Goal: Task Accomplishment & Management: Complete application form

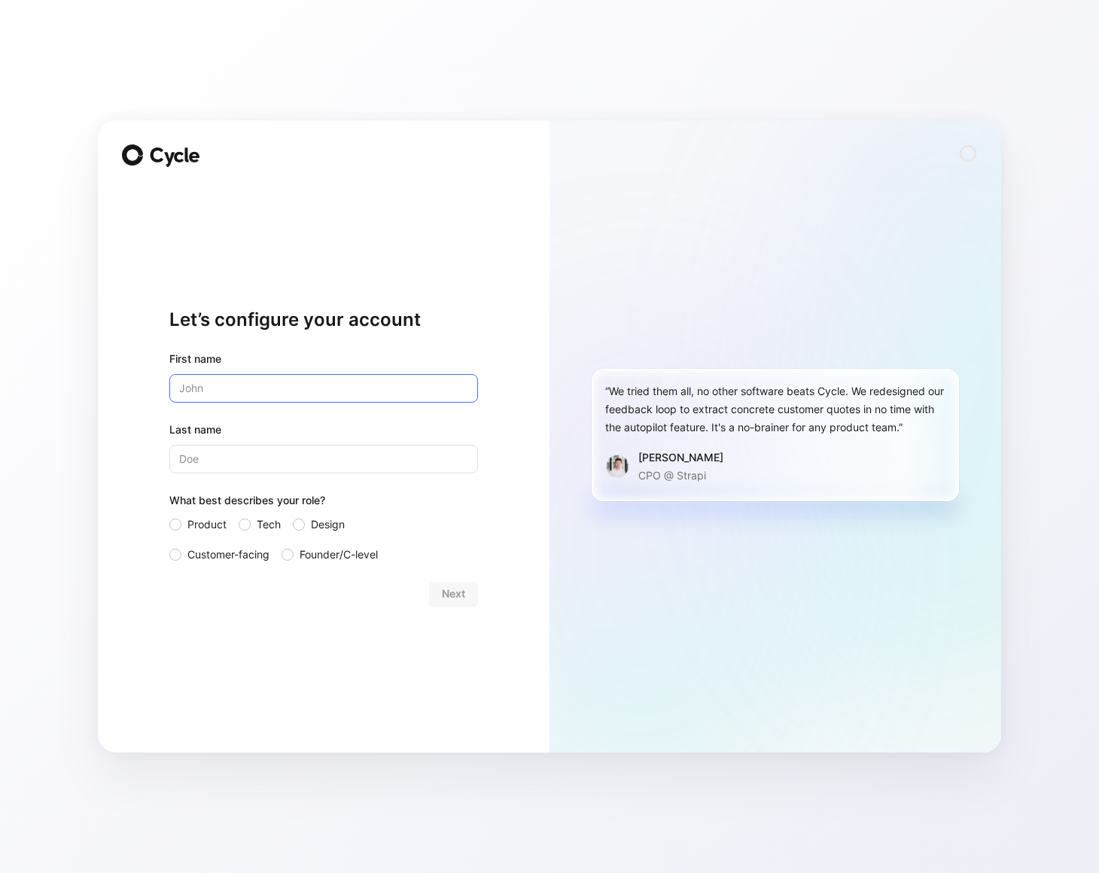
click at [395, 388] on input "text" at bounding box center [323, 388] width 309 height 29
click at [360, 392] on input "text" at bounding box center [323, 388] width 309 height 29
click at [450, 596] on div "Next" at bounding box center [323, 594] width 309 height 24
click at [171, 143] on div "Let’s configure your account First name Last name What best describes your role…" at bounding box center [324, 436] width 452 height 632
click at [325, 379] on input "text" at bounding box center [323, 388] width 309 height 29
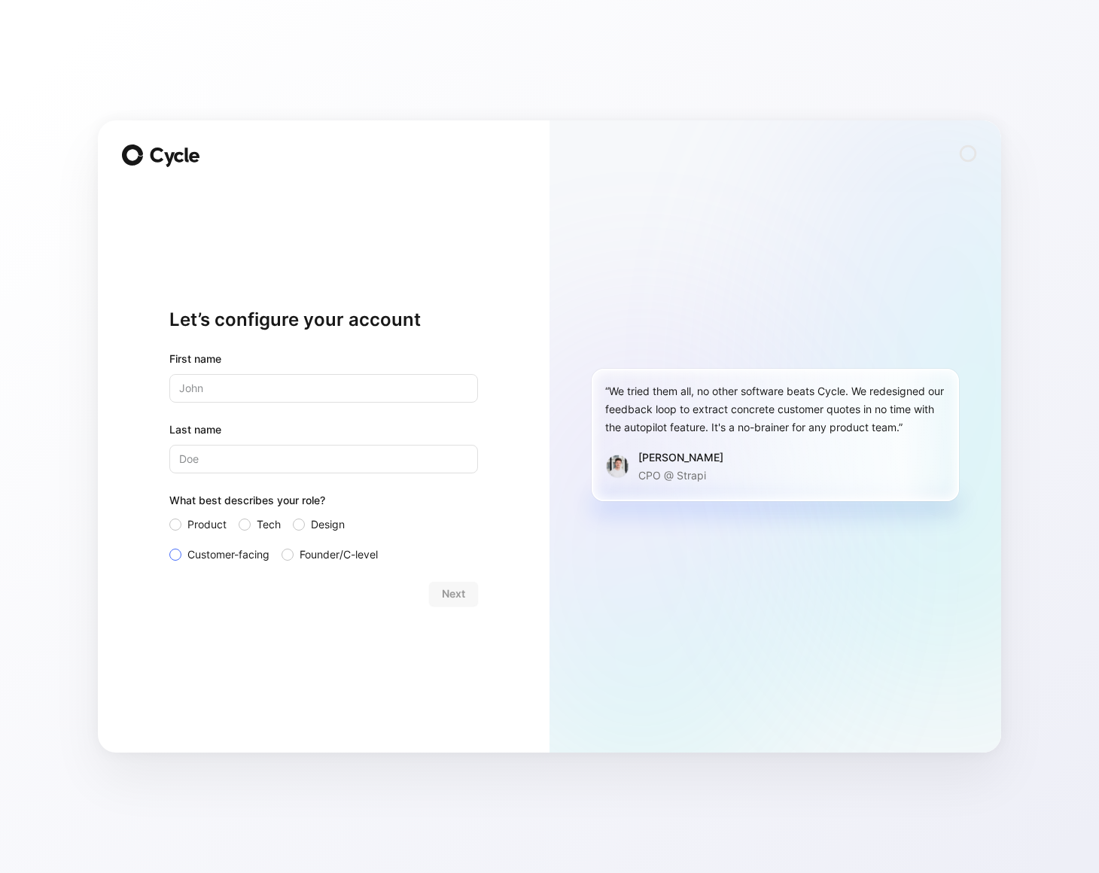
click at [185, 550] on label "Customer-facing" at bounding box center [219, 555] width 100 height 18
click at [169, 546] on input "Customer-facing" at bounding box center [169, 546] width 0 height 0
click at [272, 389] on input "text" at bounding box center [323, 388] width 309 height 29
type input "Ron"
type input "Chan"
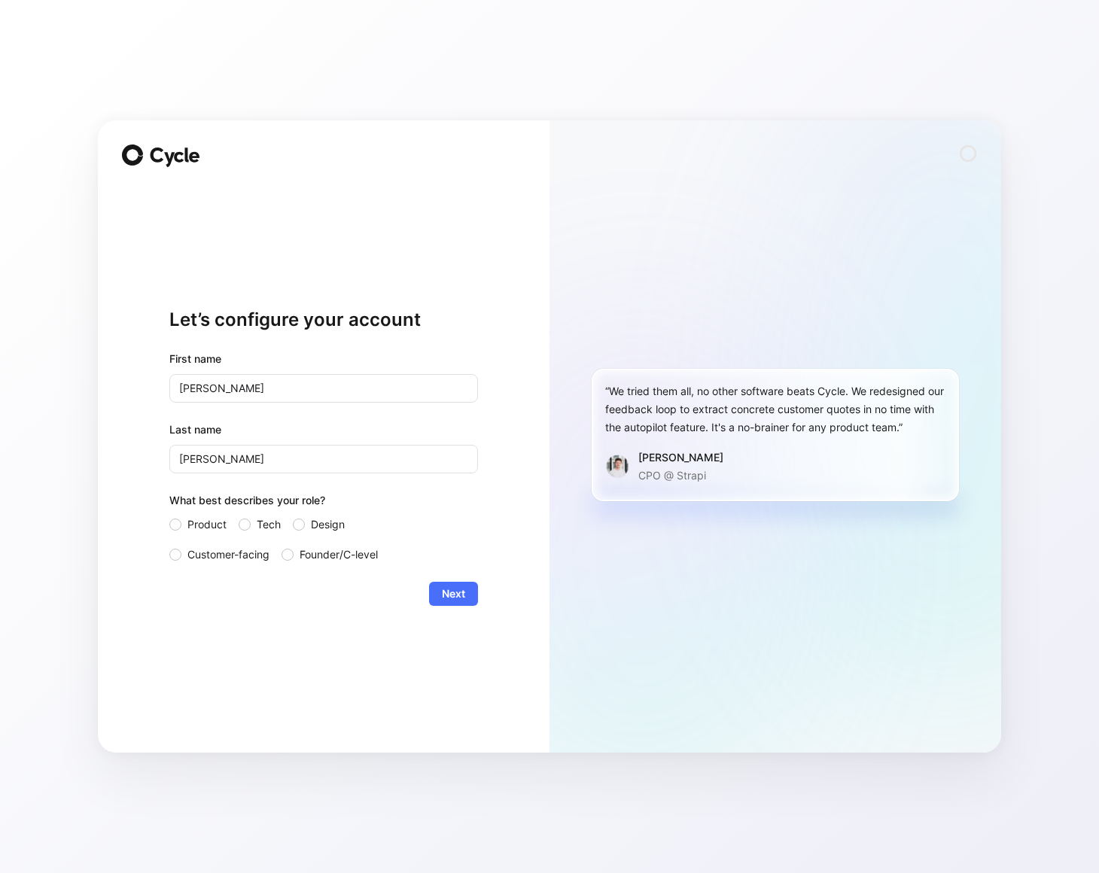
click at [456, 613] on div "Let’s configure your account First name Ron Last name Chan What best describes …" at bounding box center [323, 456] width 309 height 543
click at [458, 603] on button "Next" at bounding box center [453, 594] width 49 height 24
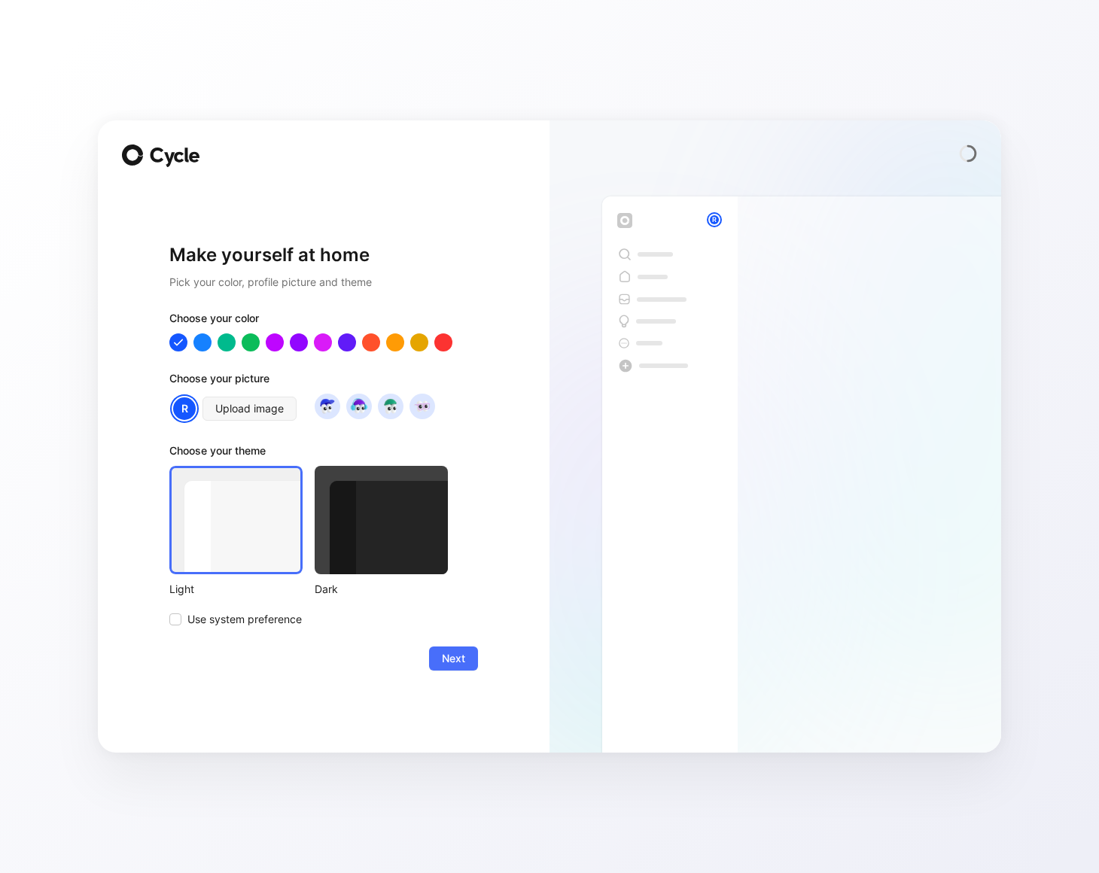
click at [411, 516] on div at bounding box center [381, 520] width 133 height 108
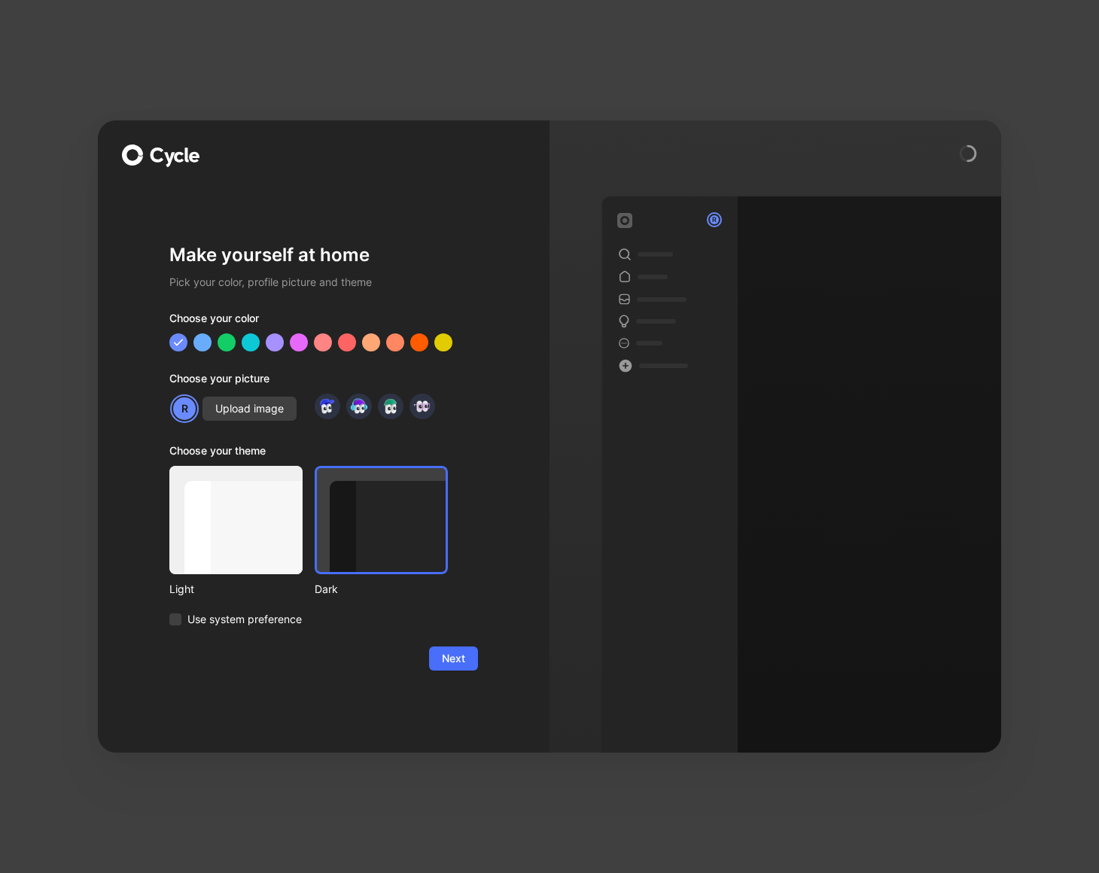
click at [444, 657] on span "Next" at bounding box center [453, 658] width 23 height 18
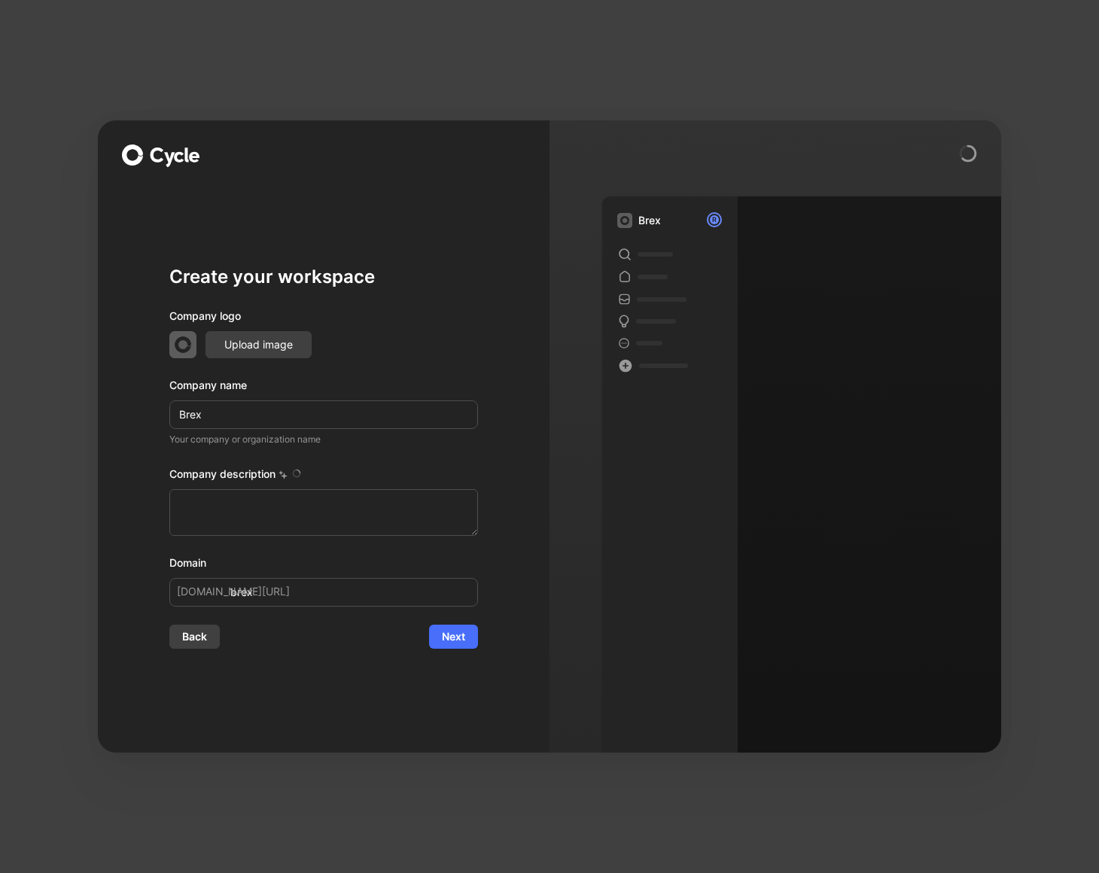
type textarea "Brex is a financial technology company founded in [DATE] by [PERSON_NAME] and […"
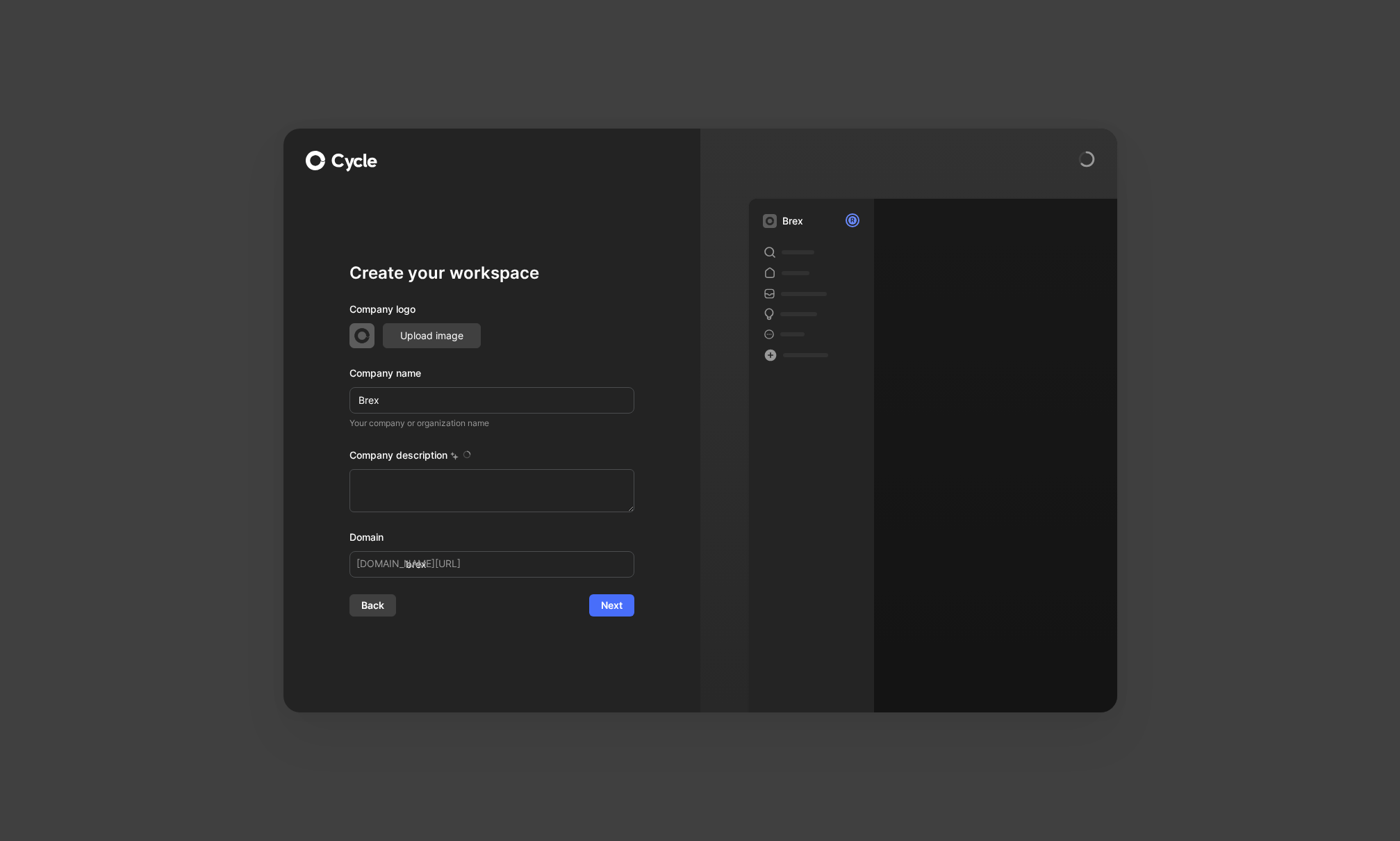
type textarea "Brex is a financial technology company founded in [DATE] by [PERSON_NAME] and […"
click at [614, 606] on span "Next" at bounding box center [611, 605] width 21 height 17
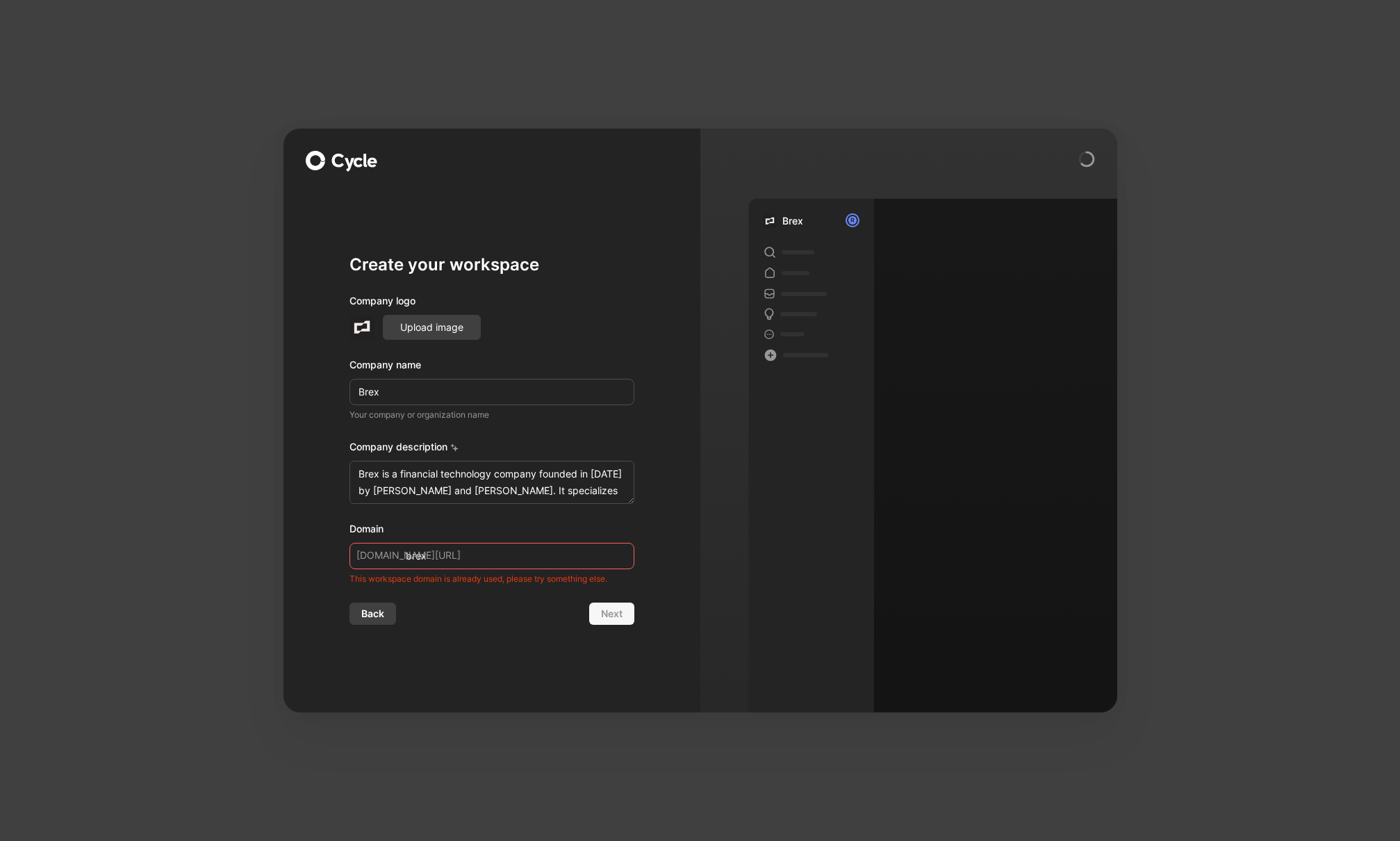
click at [378, 631] on div "Create your workspace Company logo Upload image Company name Brex Your company …" at bounding box center [492, 439] width 285 height 501
click at [376, 613] on span "Back" at bounding box center [372, 614] width 23 height 17
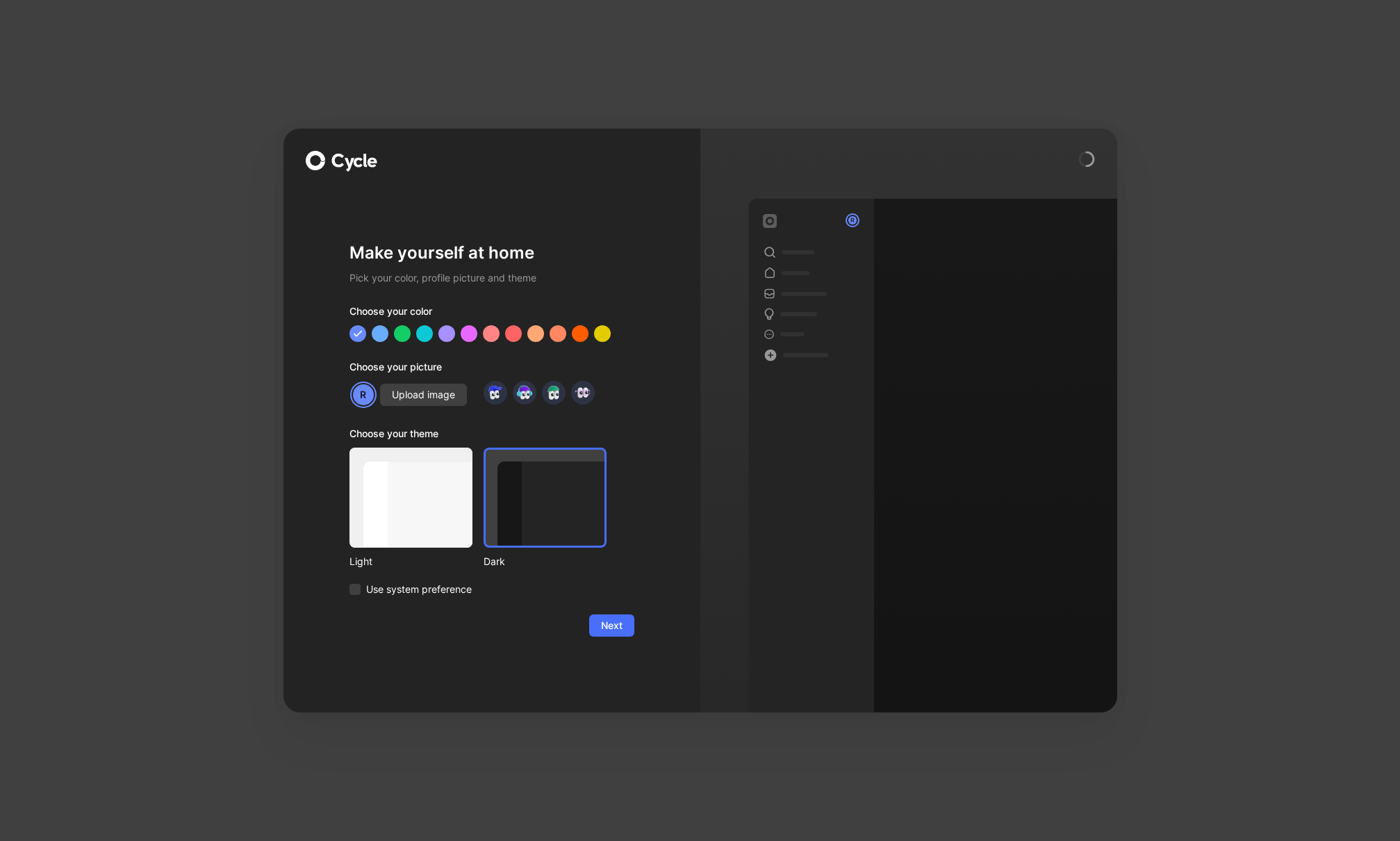
click at [361, 153] on icon at bounding box center [353, 162] width 49 height 18
